Goal: Task Accomplishment & Management: Use online tool/utility

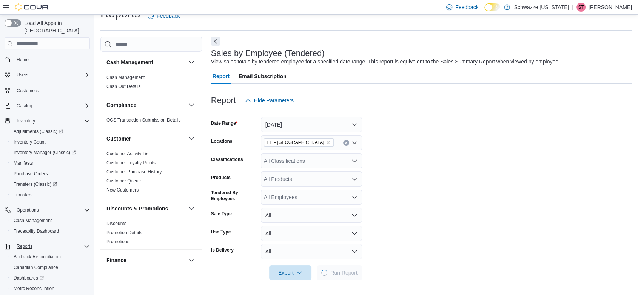
scroll to position [15, 0]
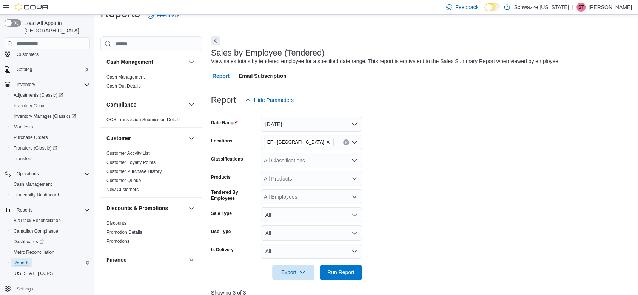
click at [24, 260] on span "Reports" at bounding box center [22, 263] width 16 height 6
click at [338, 271] on span "Run Report" at bounding box center [340, 272] width 27 height 8
